Goal: Answer question/provide support: Share knowledge or assist other users

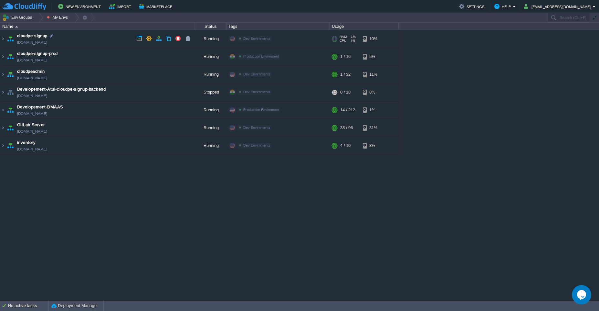
click at [108, 45] on td "cloudpe-signup [DOMAIN_NAME]" at bounding box center [97, 39] width 194 height 18
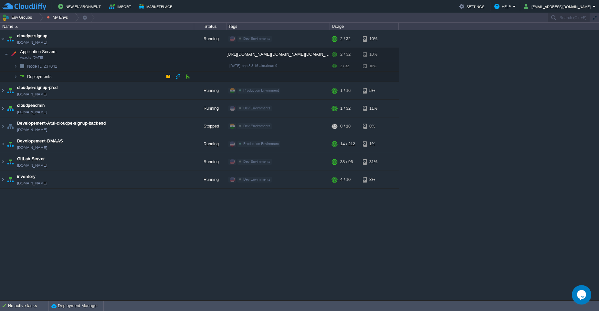
click at [107, 75] on td "Deployments" at bounding box center [97, 76] width 194 height 10
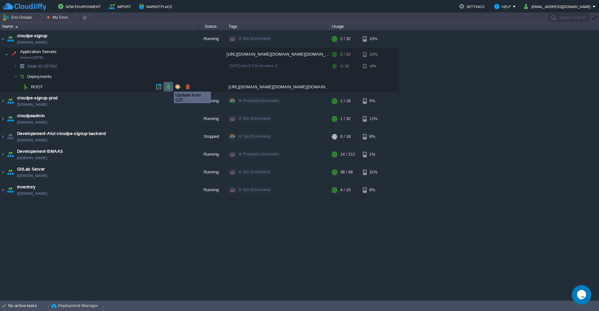
click at [170, 85] on button "button" at bounding box center [168, 87] width 6 height 6
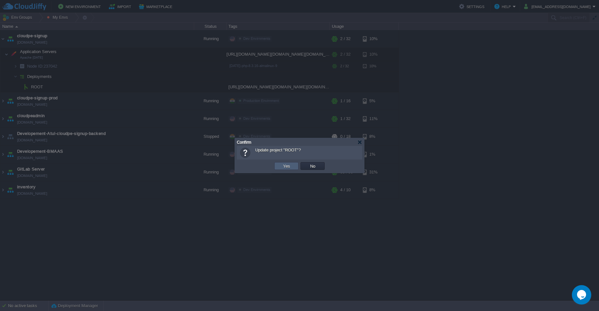
click at [285, 162] on td "Yes" at bounding box center [286, 166] width 24 height 8
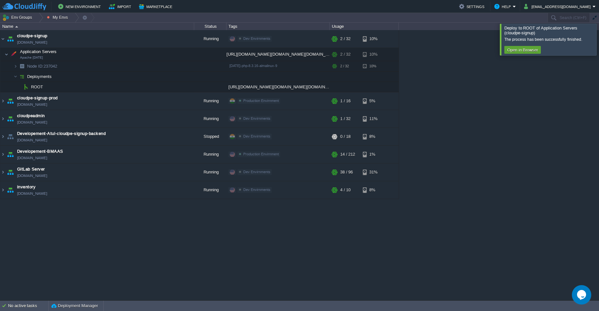
click at [599, 42] on div at bounding box center [607, 39] width 0 height 31
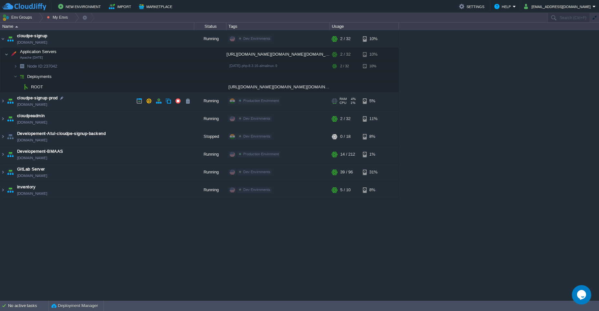
click at [103, 100] on td "cloudpe-signup-prod [DOMAIN_NAME]" at bounding box center [97, 101] width 194 height 18
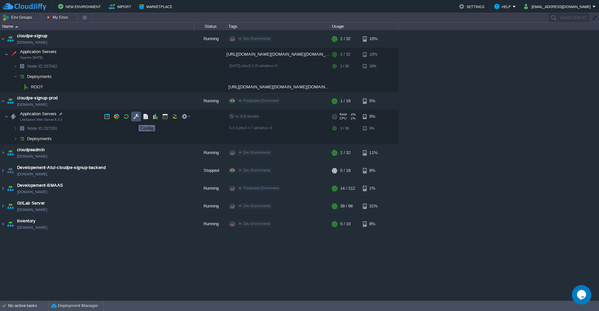
click at [134, 119] on button "button" at bounding box center [136, 116] width 6 height 6
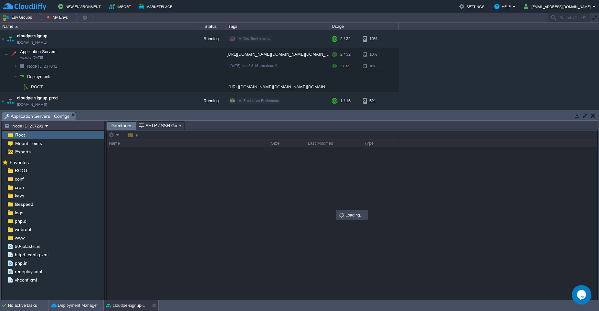
click at [583, 119] on div at bounding box center [584, 115] width 28 height 9
click at [586, 116] on button "button" at bounding box center [585, 115] width 6 height 6
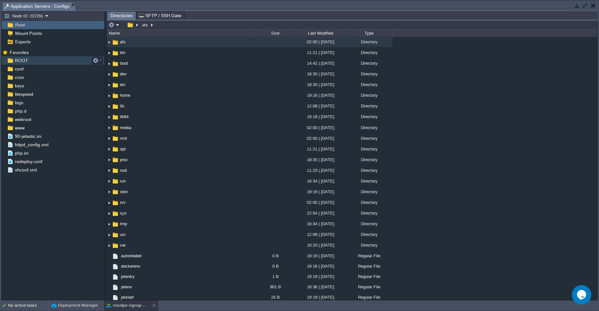
click at [48, 61] on div "ROOT" at bounding box center [53, 60] width 103 height 8
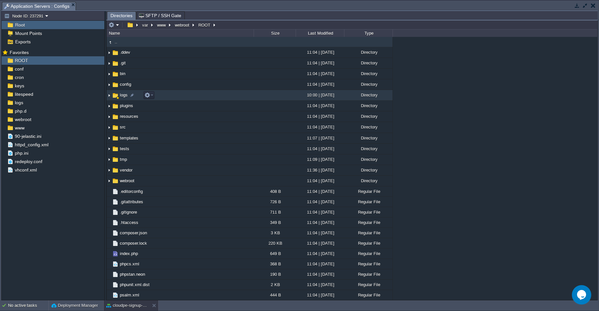
click at [162, 99] on td "logs" at bounding box center [180, 95] width 147 height 11
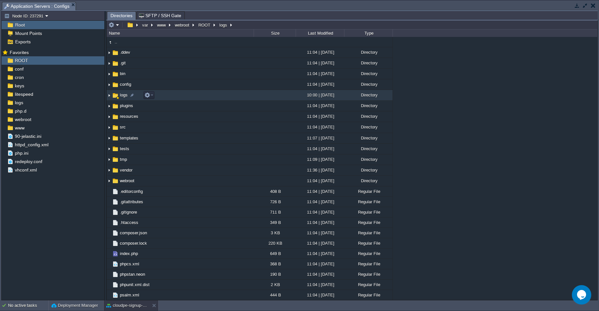
click at [162, 99] on td "logs" at bounding box center [180, 95] width 147 height 11
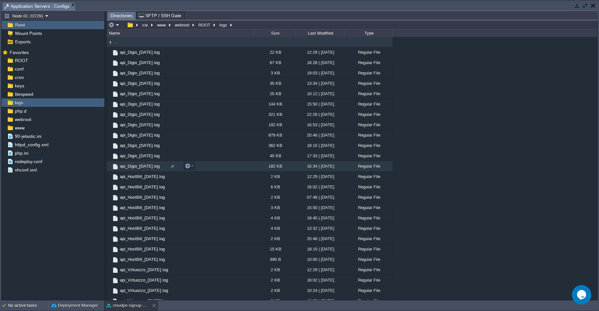
click at [219, 165] on td "api_Digio_[DATE].log" at bounding box center [180, 166] width 147 height 10
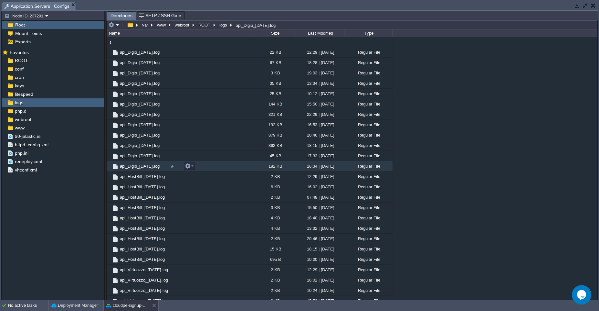
click at [219, 165] on td "api_Digio_[DATE].log" at bounding box center [180, 166] width 147 height 10
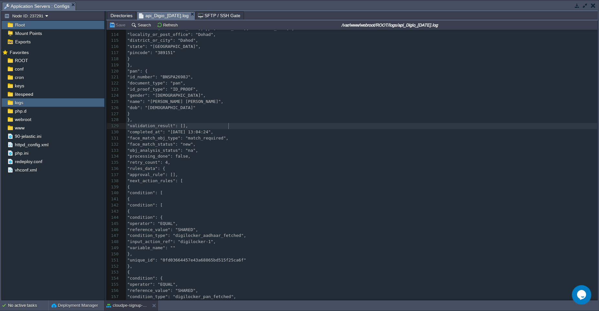
click at [287, 128] on pre ""validation_result": []," at bounding box center [361, 126] width 471 height 6
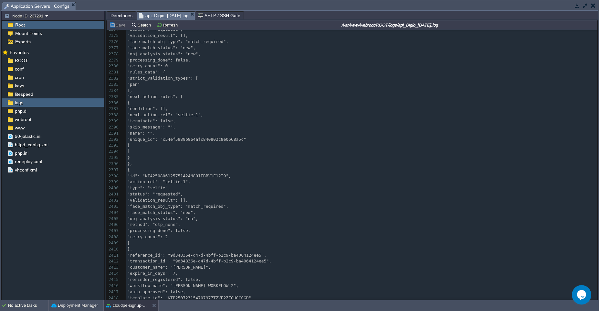
scroll to position [16364, 0]
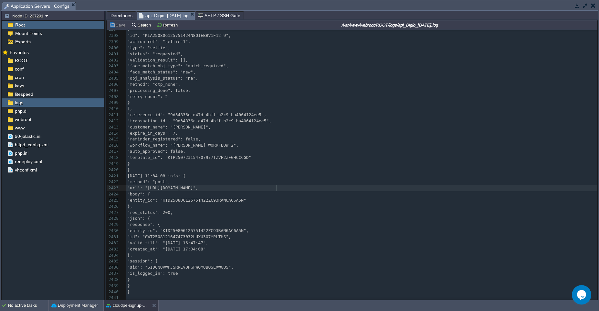
click at [281, 185] on pre ""url": "[URL][DOMAIN_NAME]"," at bounding box center [361, 188] width 471 height 6
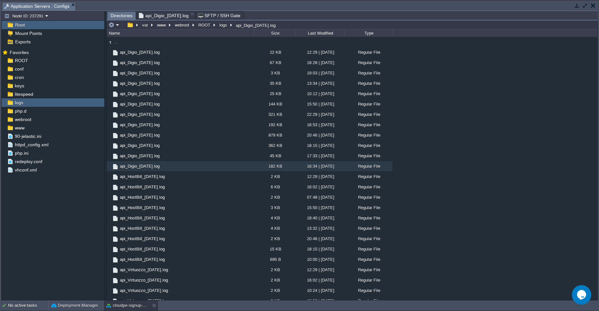
click at [117, 13] on span "Directories" at bounding box center [122, 16] width 22 height 8
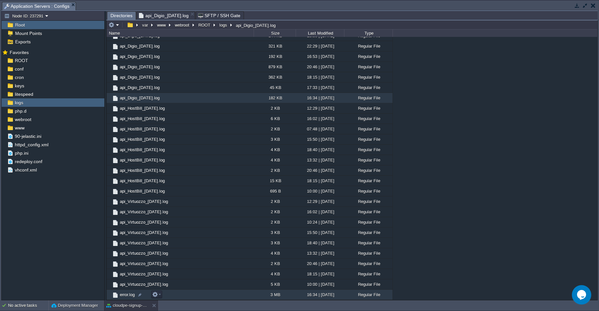
click at [214, 297] on td "error.log" at bounding box center [180, 294] width 147 height 10
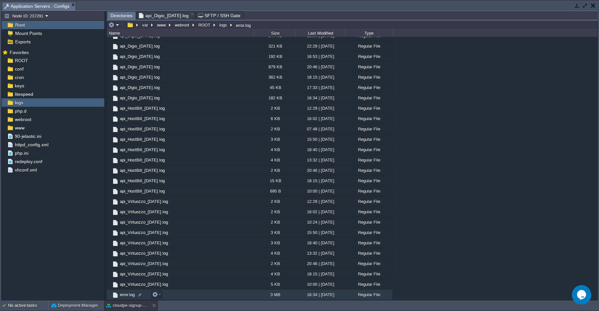
click at [214, 297] on td "error.log" at bounding box center [180, 294] width 147 height 10
click at [125, 15] on span "Directories" at bounding box center [122, 16] width 22 height 8
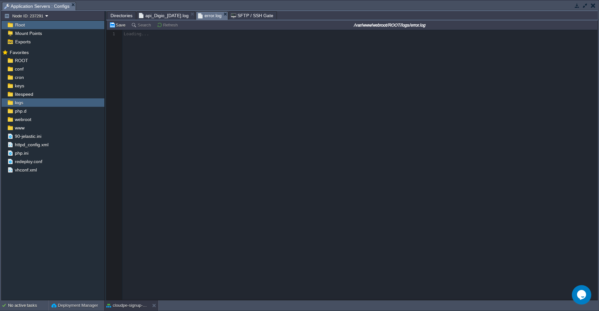
click at [220, 15] on span "error.log" at bounding box center [210, 16] width 24 height 8
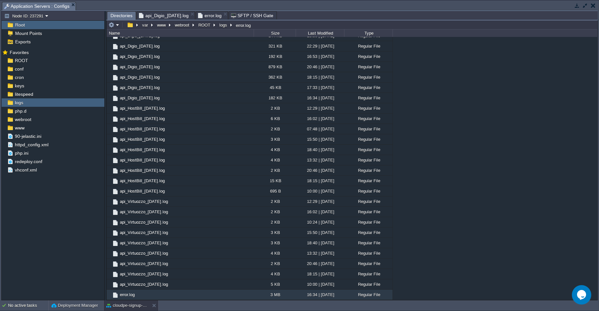
click at [110, 16] on div "Directories" at bounding box center [121, 15] width 29 height 8
click at [216, 14] on span "error.log" at bounding box center [210, 16] width 24 height 8
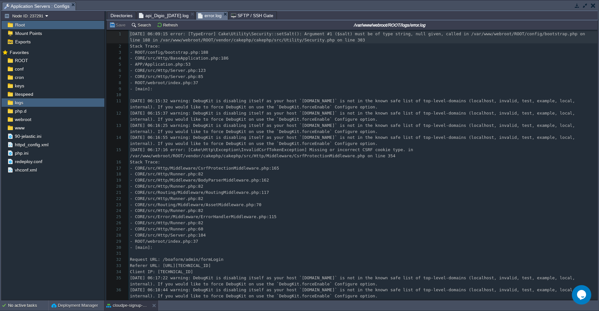
scroll to position [2, 0]
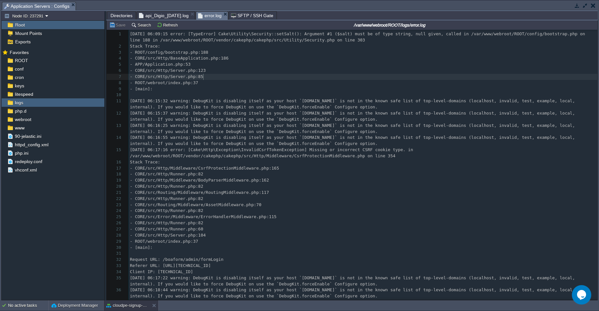
click at [227, 80] on pre "- ROOT/webroot/index.php:37" at bounding box center [363, 83] width 469 height 6
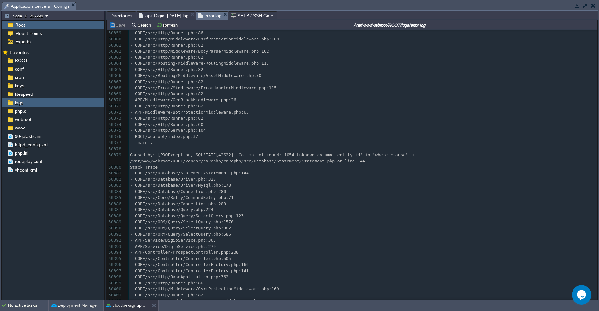
scroll to position [322509, 0]
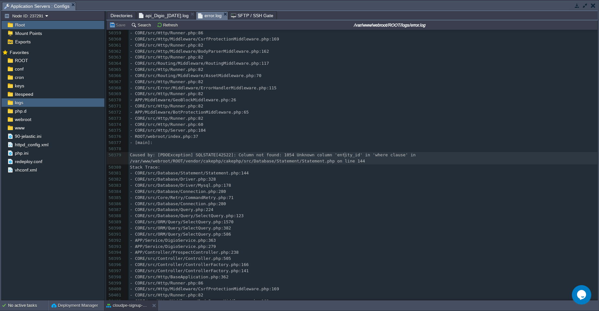
click at [345, 157] on pre "Caused by: [PDOException] SQLSTATE[42S22]: Column not found: 1054 Unknown colum…" at bounding box center [363, 158] width 469 height 12
type textarea "entity_id"
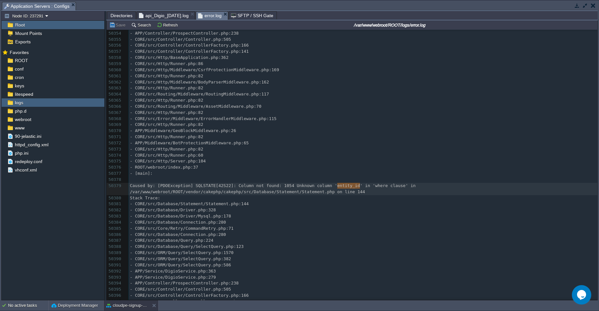
scroll to position [322477, 0]
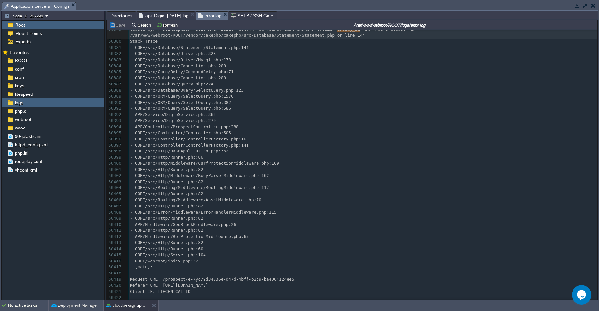
click at [345, 157] on pre "- CORE/src/Http/Runner.php:86" at bounding box center [363, 157] width 469 height 6
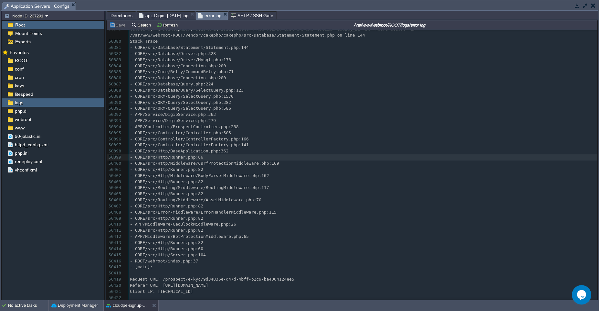
click at [270, 284] on div "x 50369 - CORE/src/Http/Runner.php:82 50370 - APP/Middleware/GeoBlockMiddleware…" at bounding box center [363, 132] width 469 height 335
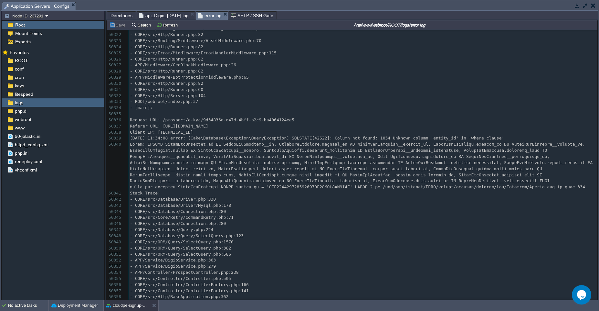
click at [453, 141] on pre "[DATE] 11:34:08 error: [Cake\Database\Exception\QueryException] SQLSTATE[42S22]…" at bounding box center [363, 138] width 469 height 6
type textarea "entity_id"
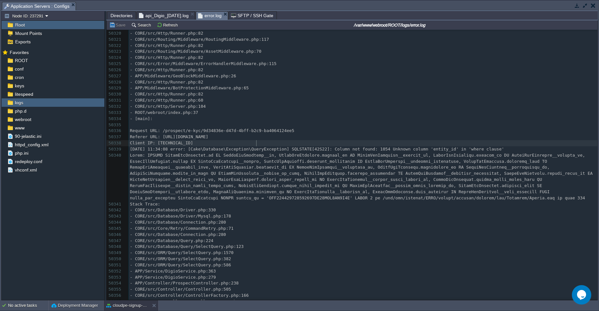
click at [453, 141] on pre "Client IP: [TECHNICAL_ID]" at bounding box center [363, 143] width 469 height 6
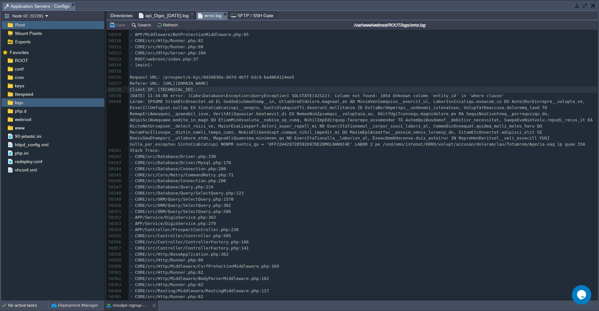
click at [446, 94] on div "x Referer URL: [URL][DOMAIN_NAME] 50317 - CORE/src/Http/Middleware/CsrfProtecti…" at bounding box center [363, 202] width 469 height 487
type textarea "entity_id"
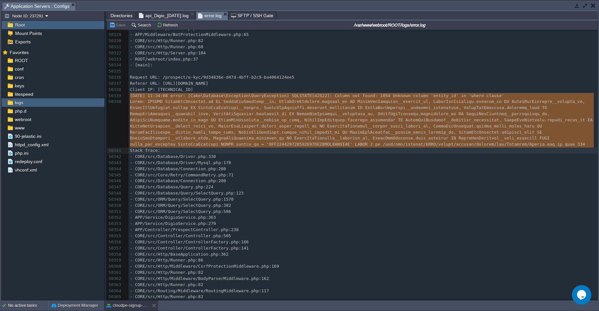
type textarea "-"
click at [122, 299] on button "cloudpe-signup-prod" at bounding box center [126, 305] width 41 height 6
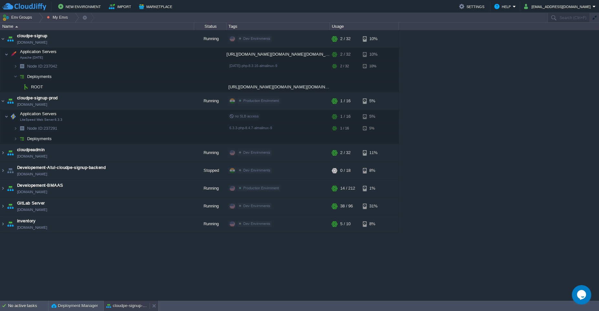
click at [122, 299] on button "cloudpe-signup-prod" at bounding box center [126, 305] width 41 height 6
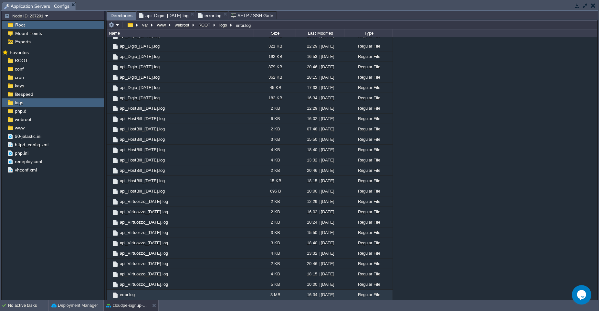
click at [114, 14] on span "Directories" at bounding box center [122, 16] width 22 height 8
click at [201, 24] on button "ROOT" at bounding box center [204, 25] width 15 height 6
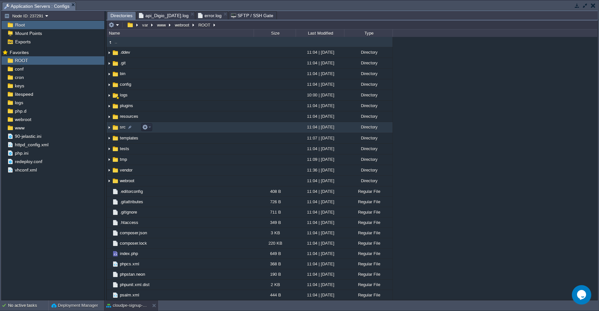
click at [202, 131] on td "src" at bounding box center [180, 127] width 147 height 11
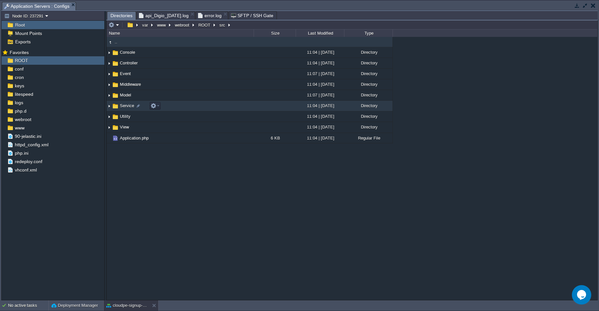
click at [212, 108] on td "Service" at bounding box center [180, 106] width 147 height 11
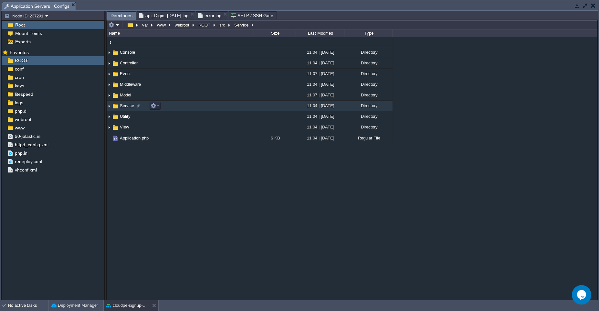
click at [212, 108] on td "Service" at bounding box center [180, 106] width 147 height 11
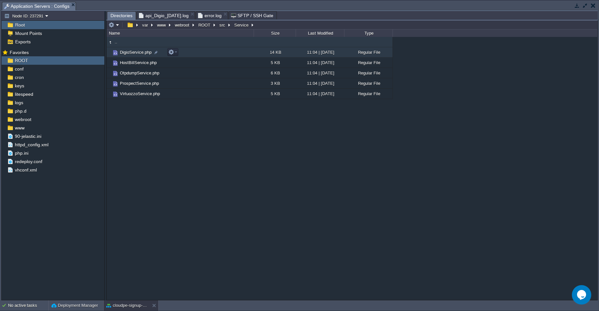
click at [229, 56] on td "DigioService.php" at bounding box center [180, 52] width 147 height 10
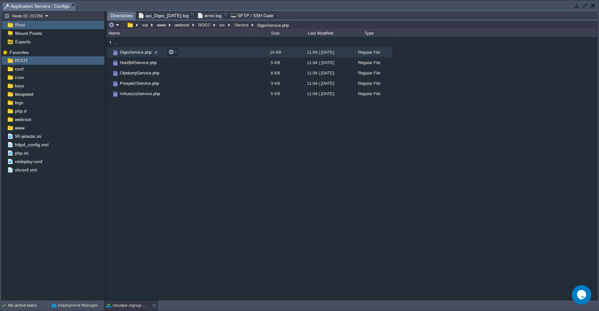
click at [229, 56] on td "DigioService.php" at bounding box center [180, 52] width 147 height 10
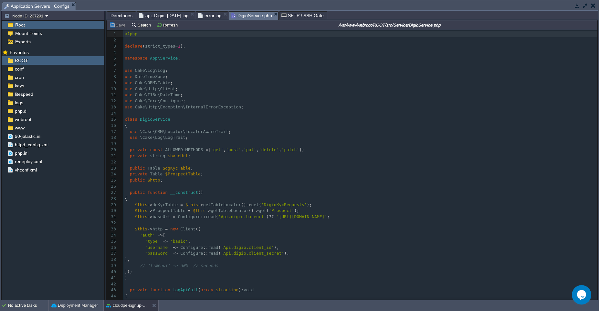
scroll to position [2, 0]
click at [246, 150] on div "391 1 <?php 2 ​ 3 declare ( strict_types = 1 ); 4 ​ 5 namespace App\Service ; 6…" at bounding box center [360, 195] width 474 height 329
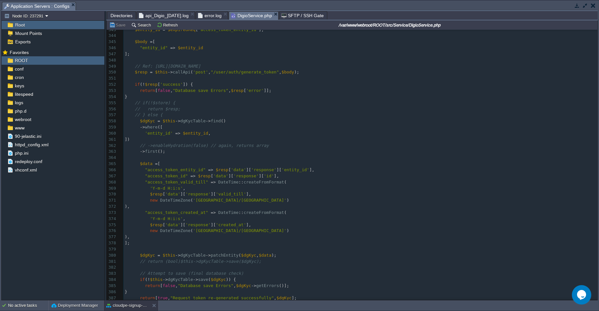
scroll to position [2114, 0]
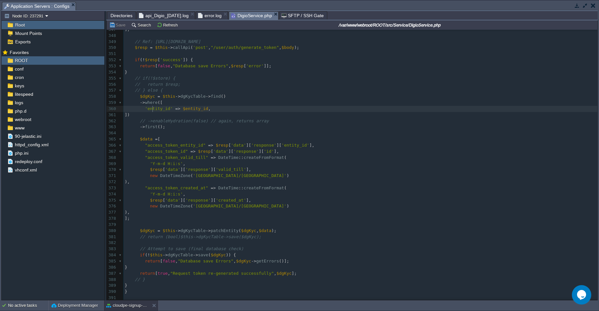
click at [153, 107] on div "391 private const ALLOWED_METHODS = [ 'get' , 'post' , 'put' , 'delete' , 'patc…" at bounding box center [360, 133] width 474 height 335
type textarea "entity_id"
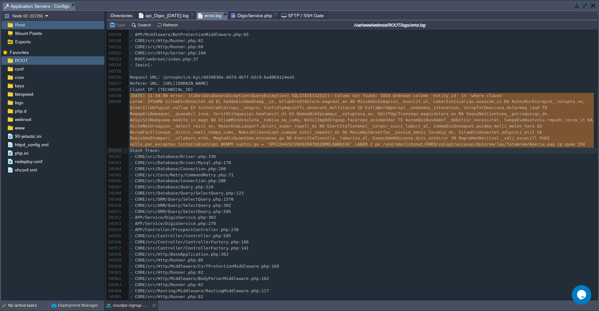
click at [217, 15] on span "error.log" at bounding box center [210, 16] width 24 height 8
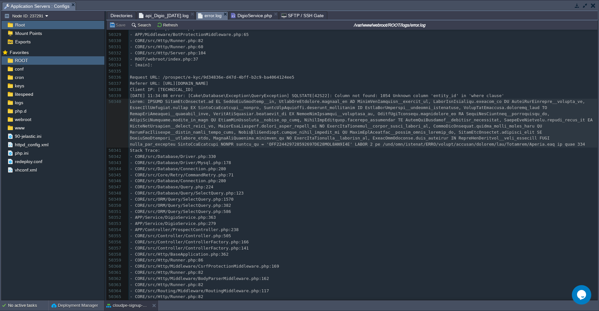
scroll to position [322636, 0]
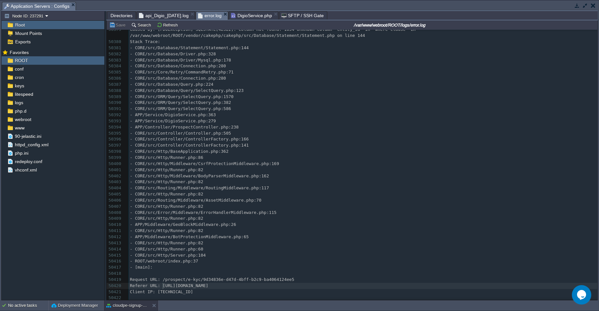
click at [163, 284] on div "x Referer URL: [URL][DOMAIN_NAME] 50368 - CORE/src/Error/Middleware/ErrorHandle…" at bounding box center [363, 130] width 469 height 341
type textarea "[URL][DOMAIN_NAME]"
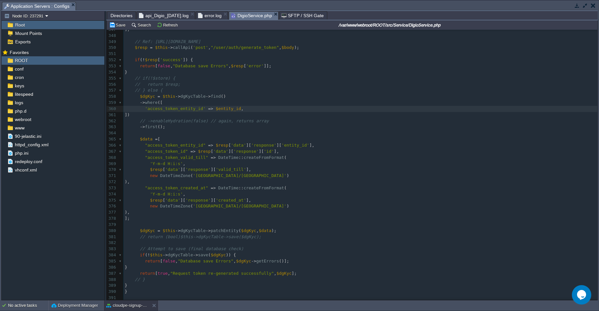
click at [262, 15] on span "DigioService.php" at bounding box center [251, 16] width 41 height 8
click at [186, 106] on div "xxxxxxxxxx private const ALLOWED_METHODS = [ 'get' , 'post' , 'put' , 'delete' …" at bounding box center [360, 133] width 474 height 335
click at [117, 25] on button "Save" at bounding box center [118, 25] width 18 height 6
click at [174, 16] on span "api_Digio_[DATE].log" at bounding box center [164, 16] width 50 height 8
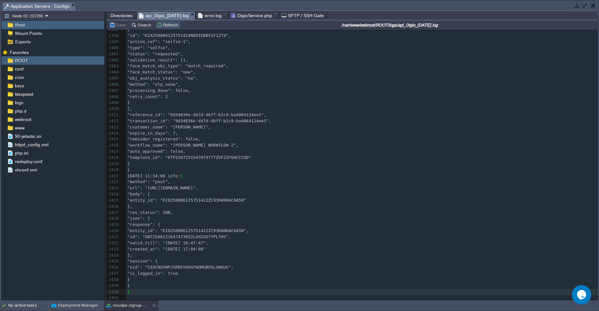
click at [166, 27] on button "Refresh" at bounding box center [168, 25] width 23 height 6
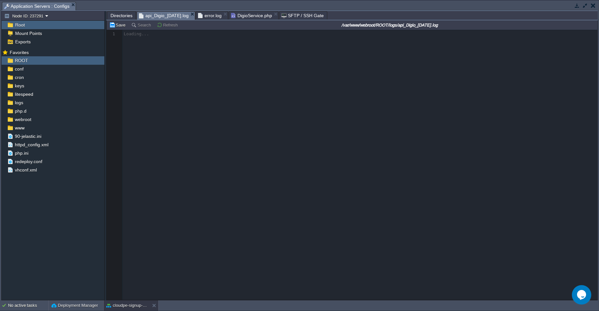
click at [221, 16] on span "error.log" at bounding box center [210, 16] width 24 height 8
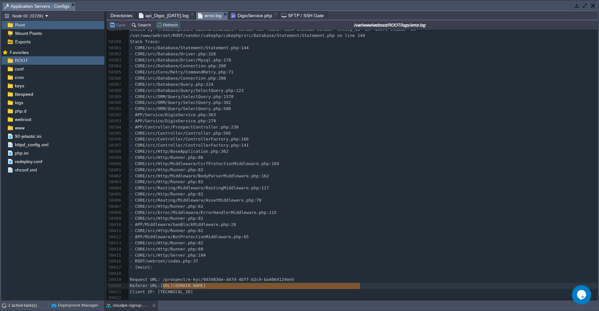
click at [167, 23] on button "Refresh" at bounding box center [168, 25] width 23 height 6
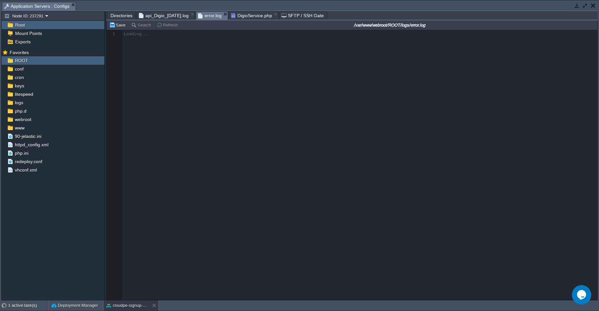
click at [169, 15] on span "api_Digio_[DATE].log" at bounding box center [164, 16] width 50 height 8
click at [213, 15] on span "error.log" at bounding box center [210, 16] width 24 height 8
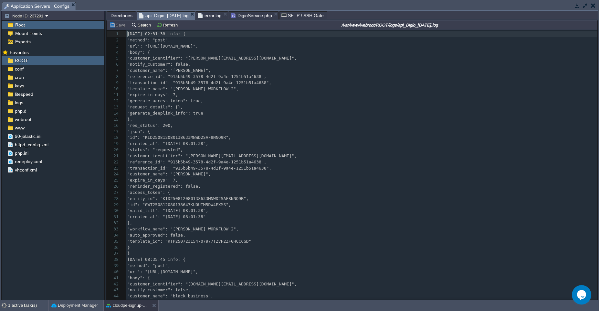
click at [178, 15] on span "api_Digio_[DATE].log" at bounding box center [164, 16] width 50 height 8
type textarea "2025"
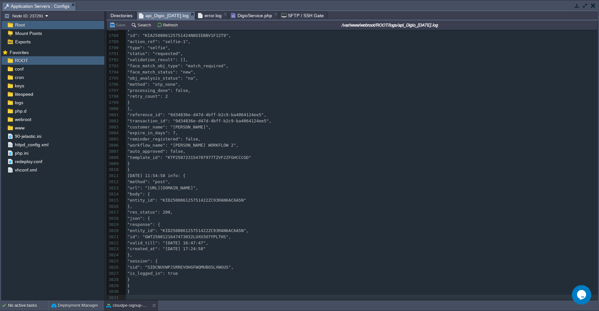
click at [218, 16] on span "error.log" at bounding box center [210, 16] width 24 height 8
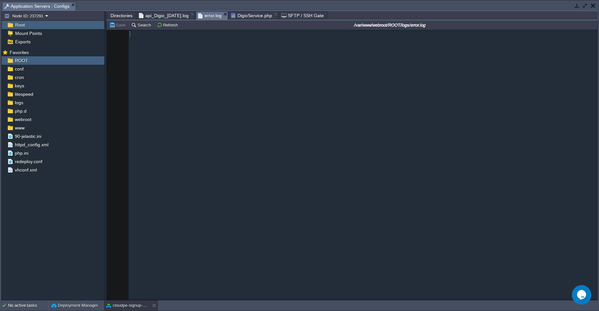
scroll to position [153701, 0]
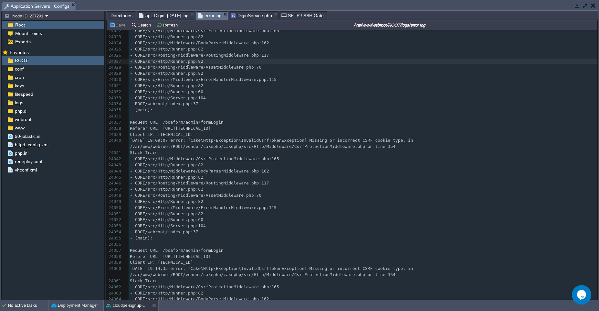
click at [200, 62] on span "- CORE/src/Http/Runner.php:82" at bounding box center [166, 61] width 73 height 5
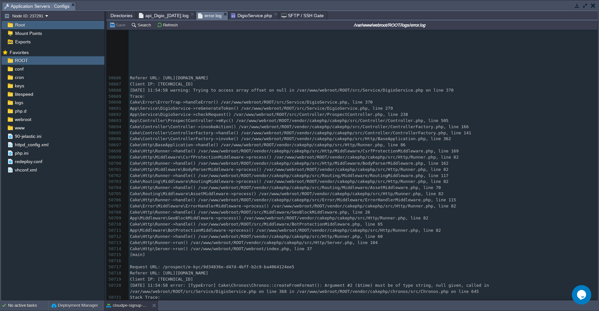
scroll to position [324404, 0]
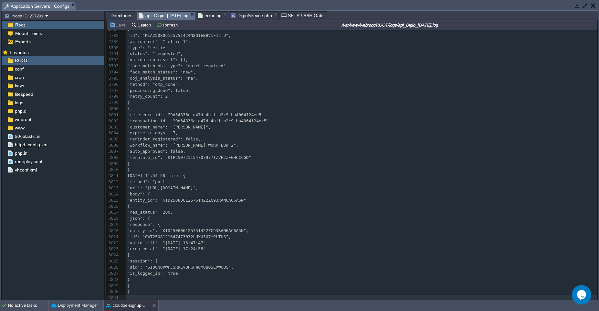
click at [173, 14] on span "api_Digio_[DATE].log" at bounding box center [164, 16] width 50 height 8
click at [202, 197] on span ""entity_id": "KID250806125751422ZC93RAN6AC6A5N"" at bounding box center [186, 199] width 119 height 5
type textarea "KID250806125751422ZC93RAN6AC6A5N"
click at [224, 235] on div "xxxxxxxxxx 3776 { 3777 "condition": [], 3778 "next_action_ref": "selfie-1", 377…" at bounding box center [361, 130] width 471 height 341
type textarea "GWT2508121647473032LUXU3O7YPLTHS"
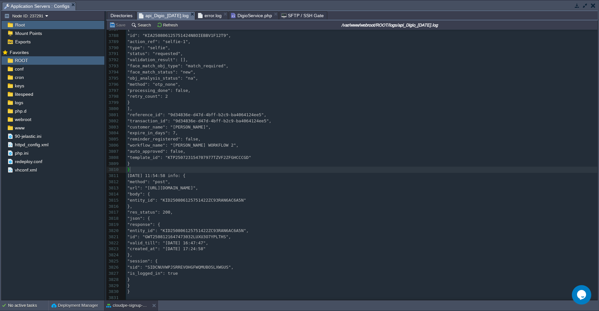
click at [252, 13] on span "DigioService.php" at bounding box center [251, 16] width 41 height 8
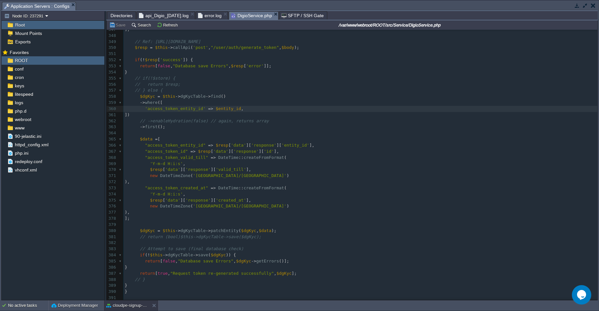
click at [227, 106] on span "$entity_id" at bounding box center [228, 108] width 25 height 5
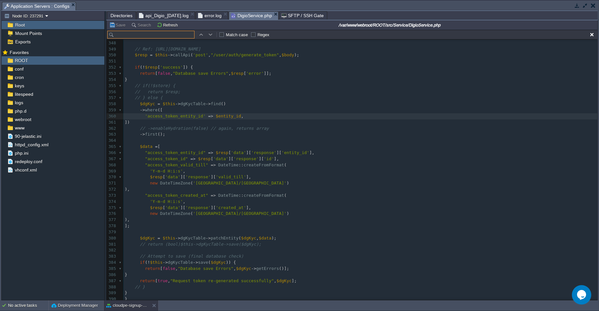
type input "reGenerateToken"
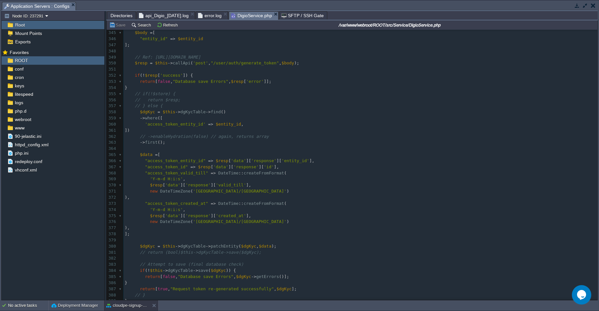
scroll to position [2114, 0]
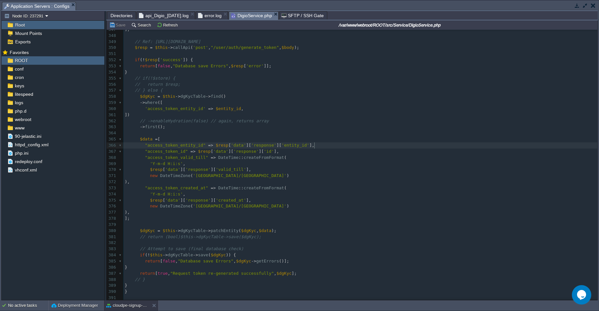
click at [434, 142] on pre ""access_token_entity_id" => $resp [ 'data' ][ 'response' ][ 'entity_id' ]," at bounding box center [360, 145] width 474 height 6
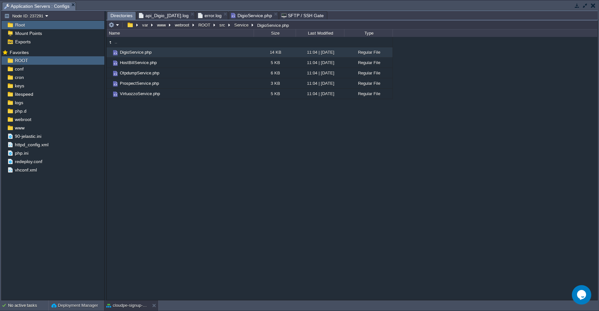
click at [117, 14] on span "Directories" at bounding box center [122, 16] width 22 height 8
click at [224, 25] on button "src" at bounding box center [222, 25] width 8 height 6
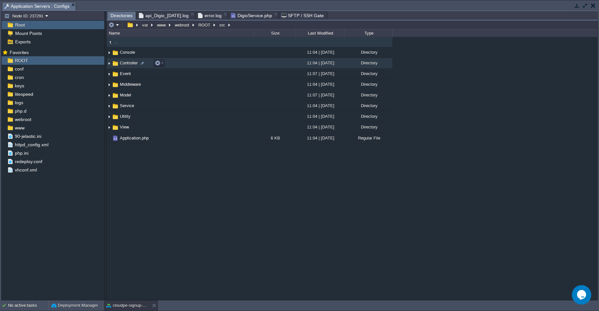
click at [190, 62] on td "Controller" at bounding box center [180, 63] width 147 height 11
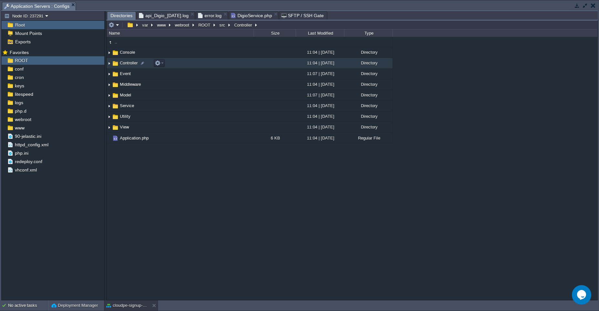
click at [190, 62] on td "Controller" at bounding box center [180, 63] width 147 height 11
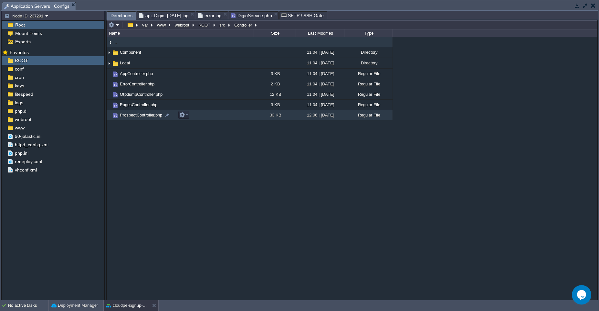
click at [232, 115] on td "ProspectController.php" at bounding box center [180, 115] width 147 height 10
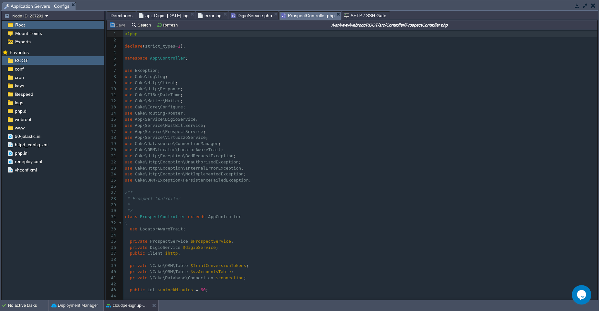
scroll to position [2, 0]
click at [194, 73] on pre "use Exception ;" at bounding box center [360, 71] width 474 height 6
type input "checkStage"
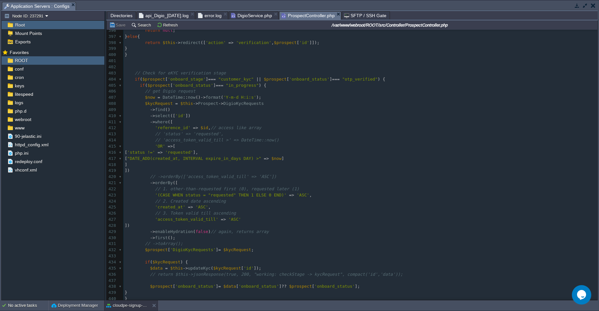
scroll to position [2408, 0]
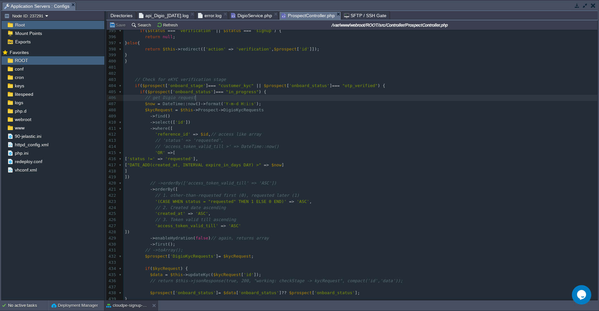
click at [297, 96] on pre "// get Digio request" at bounding box center [360, 98] width 474 height 6
type textarea "// get Digio request"
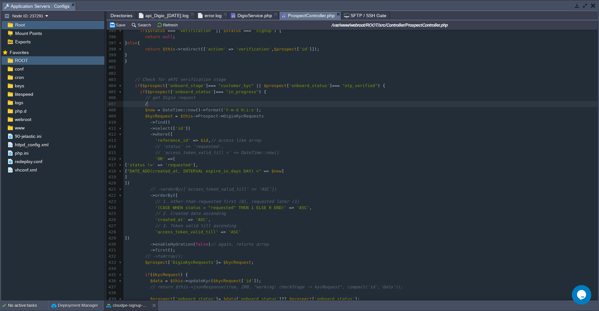
type textarea "/*"
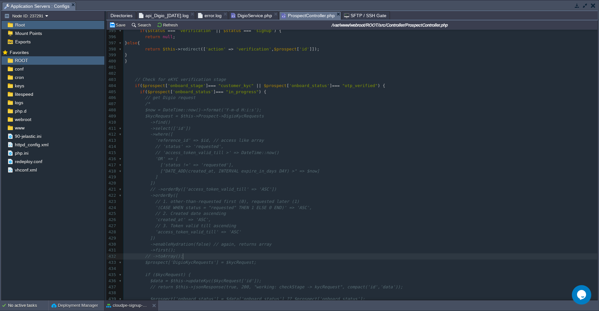
click at [219, 257] on pre "// ->toArray();" at bounding box center [360, 256] width 474 height 6
type textarea "*/"
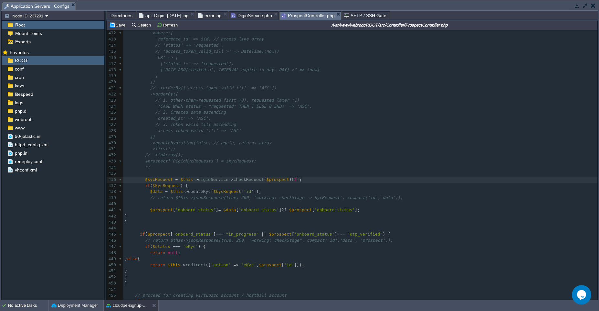
scroll to position [2511, 0]
click at [220, 178] on span "digioService" at bounding box center [213, 177] width 30 height 5
type textarea "digioService"
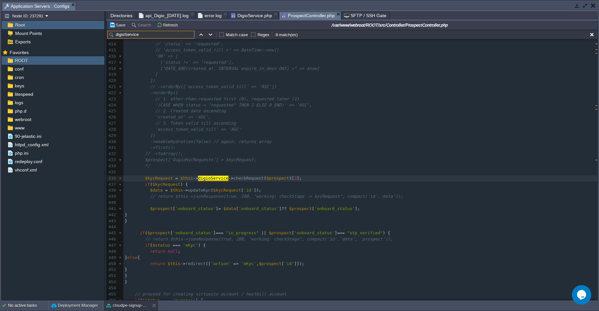
paste input "digioService"
paste input "text"
type input "digioService"
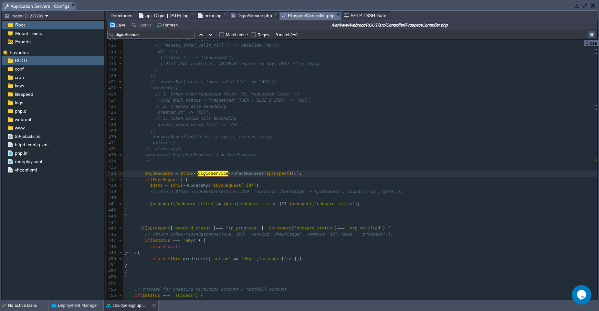
click at [593, 34] on button "button" at bounding box center [592, 35] width 6 height 6
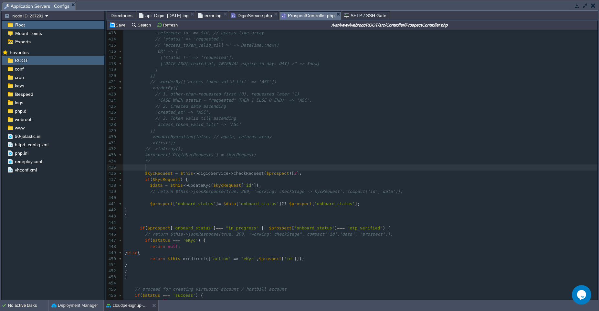
click at [298, 166] on pre at bounding box center [360, 167] width 474 height 6
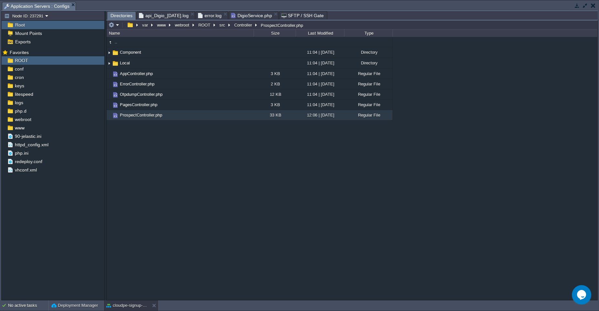
click at [278, 288] on div ".. Component 11:04 | [DATE] Directory Local 11:04 | [DATE] Directory AppControl…" at bounding box center [352, 168] width 491 height 263
